Goal: Navigation & Orientation: Find specific page/section

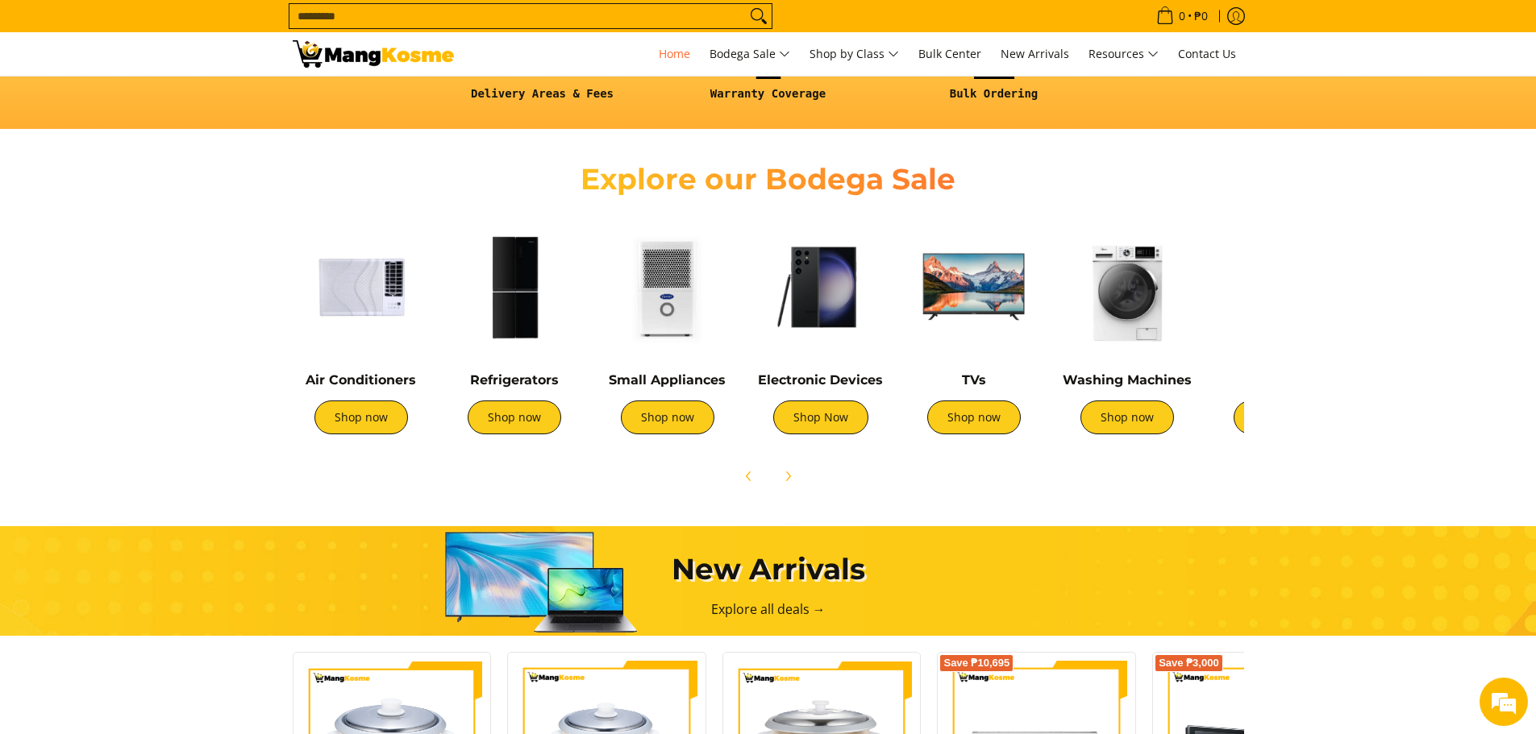
drag, startPoint x: 1079, startPoint y: 389, endPoint x: 1061, endPoint y: 480, distance: 93.6
click at [1057, 485] on div at bounding box center [768, 476] width 951 height 35
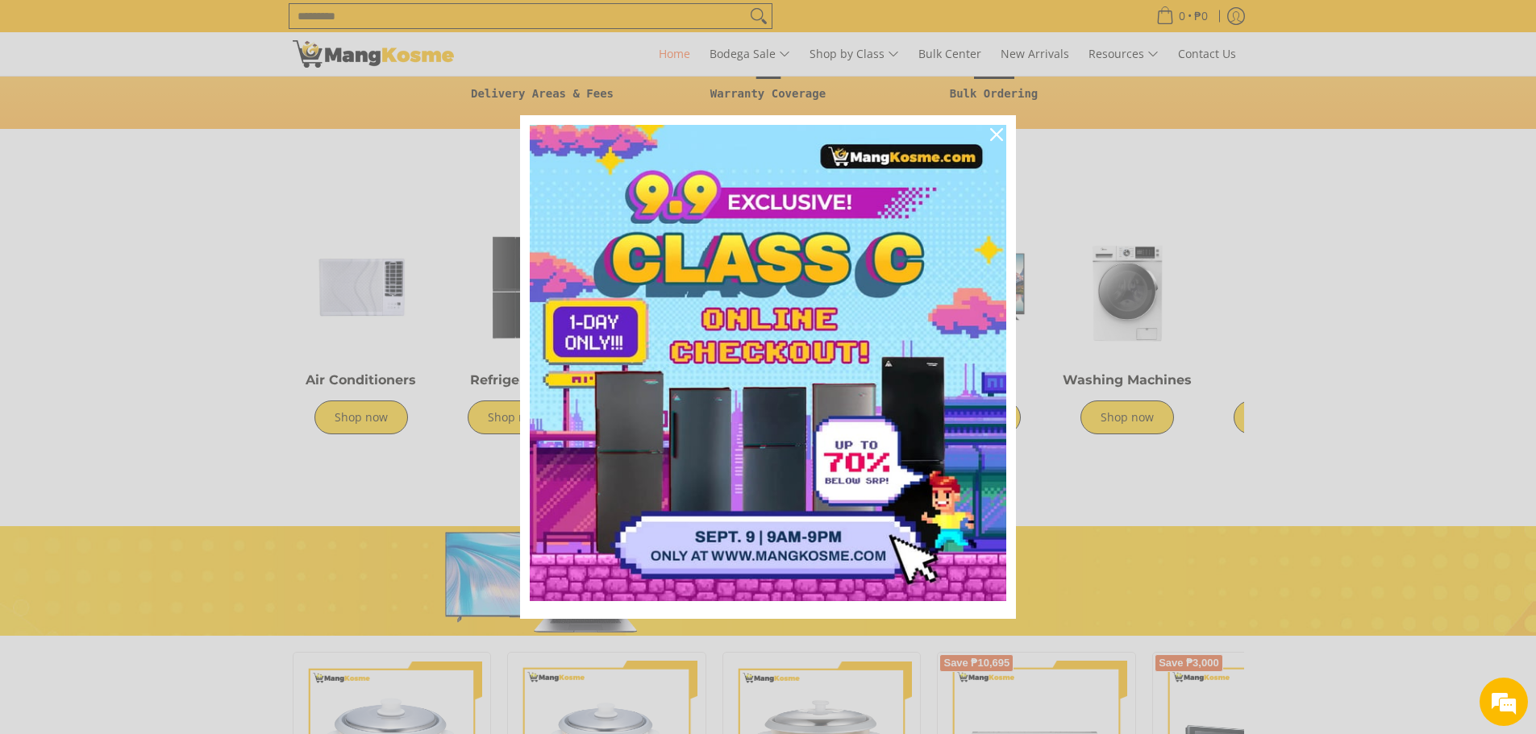
scroll to position [0, 1974]
click at [999, 135] on icon "close icon" at bounding box center [996, 134] width 13 height 13
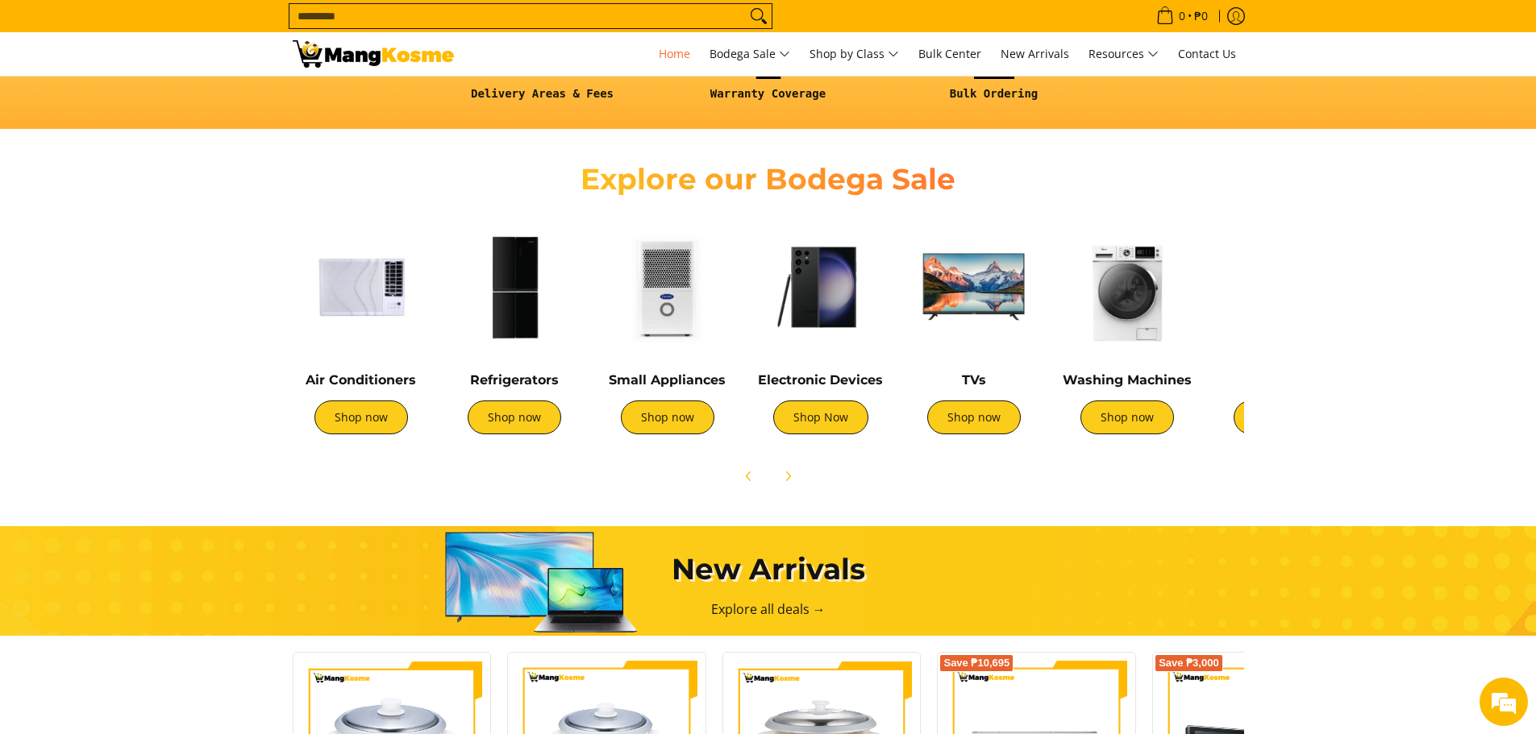
scroll to position [0, 1282]
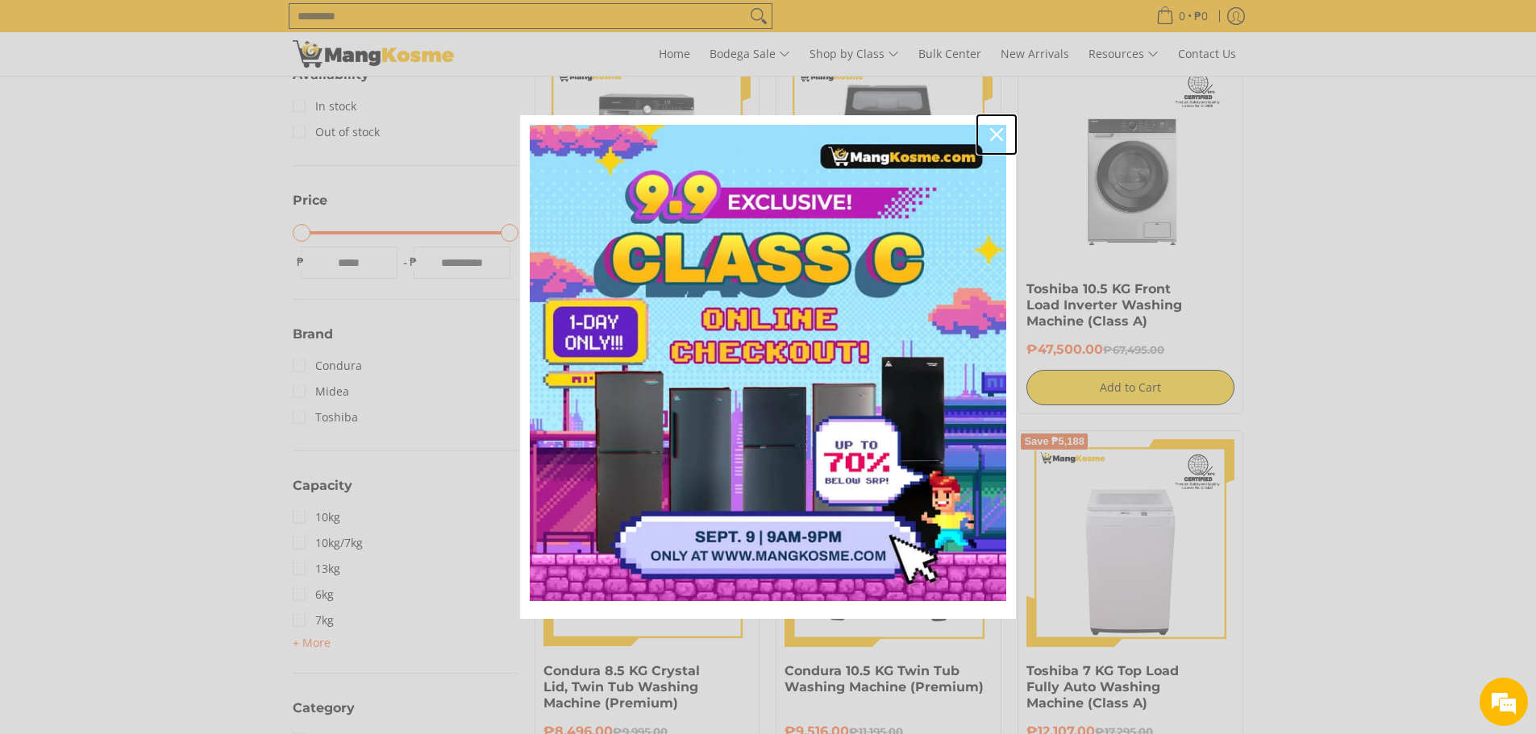
click at [1001, 134] on icon "close icon" at bounding box center [996, 134] width 13 height 13
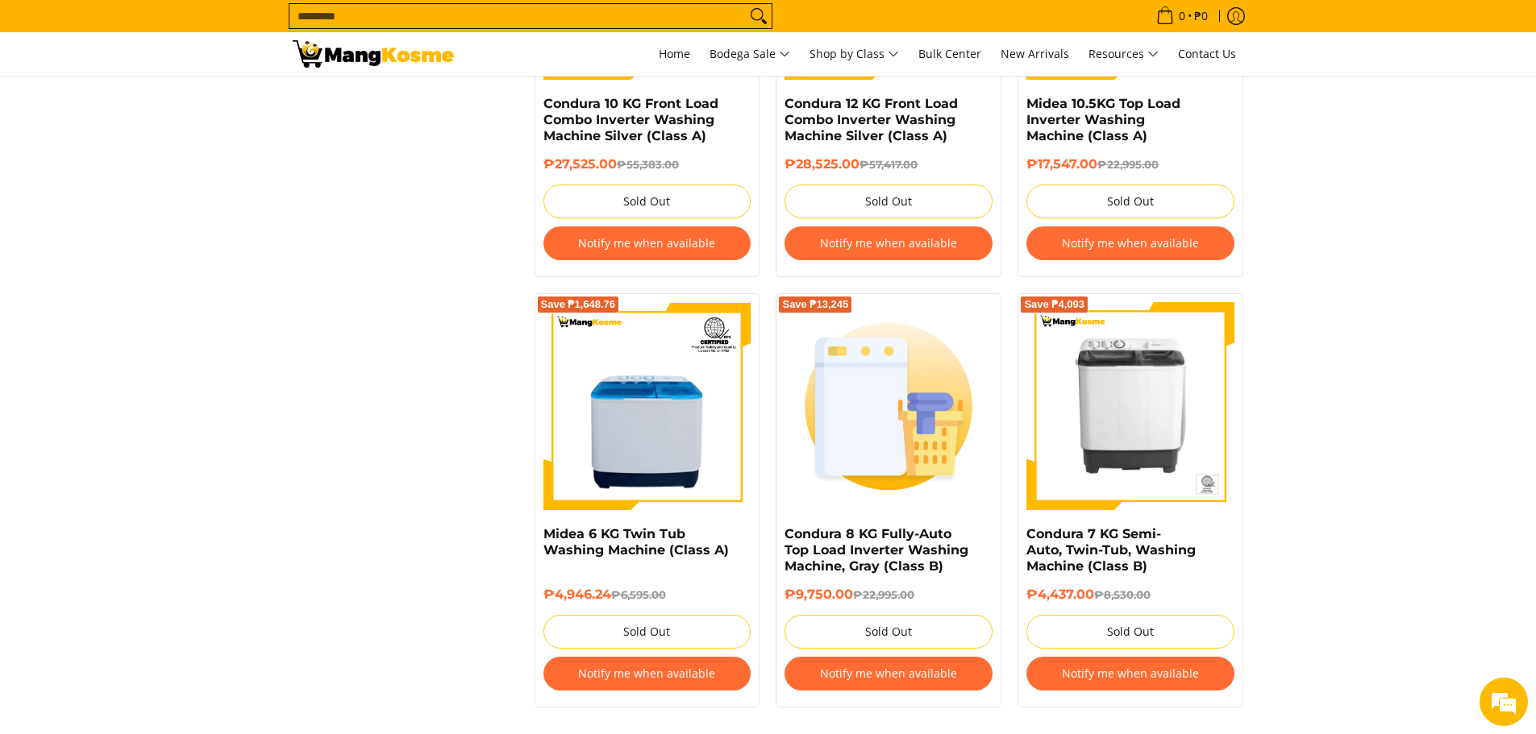
scroll to position [3225, 0]
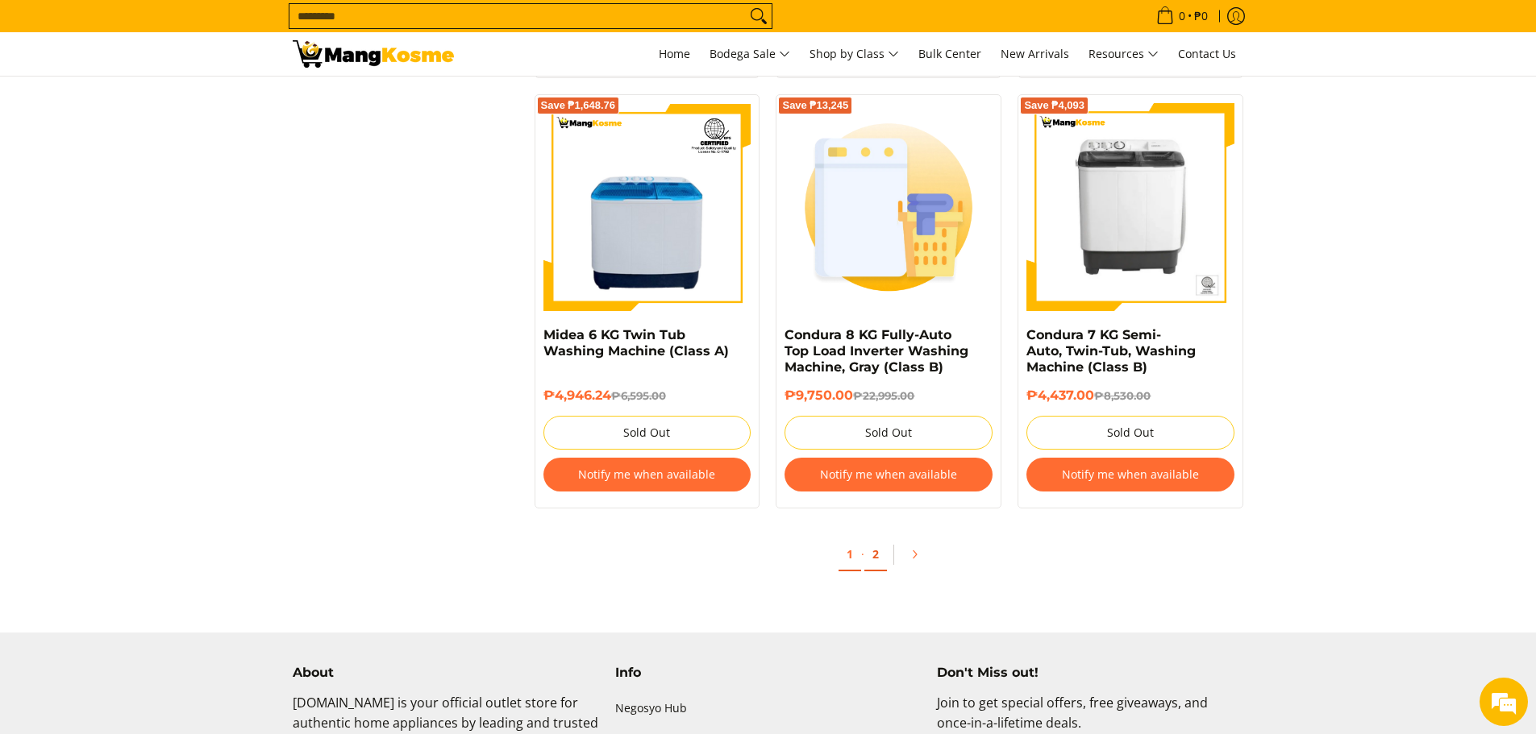
click at [879, 559] on link "2" at bounding box center [875, 554] width 23 height 33
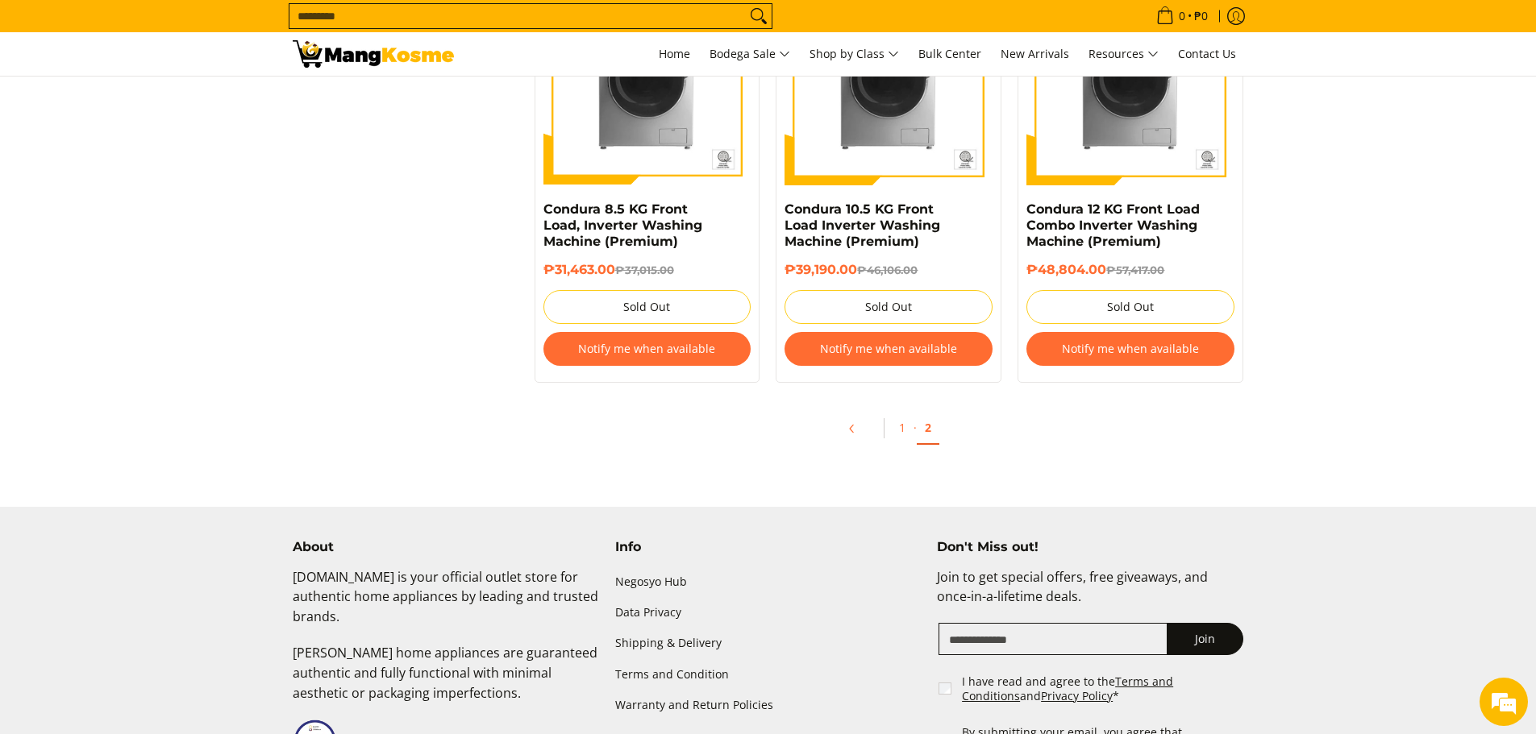
scroll to position [1612, 0]
